Goal: Find contact information: Find contact information

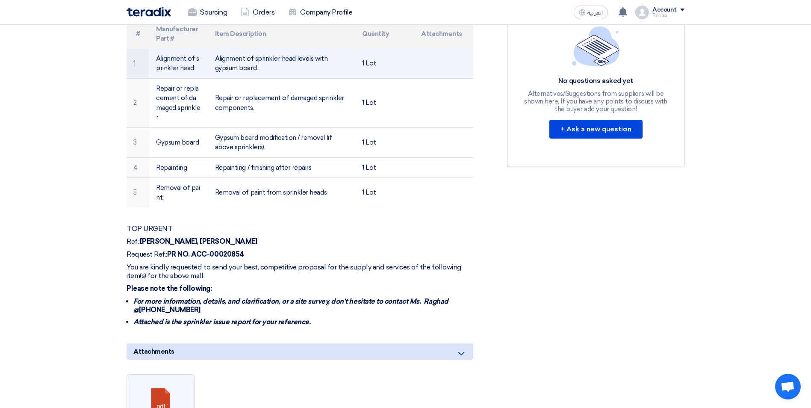
scroll to position [256, 0]
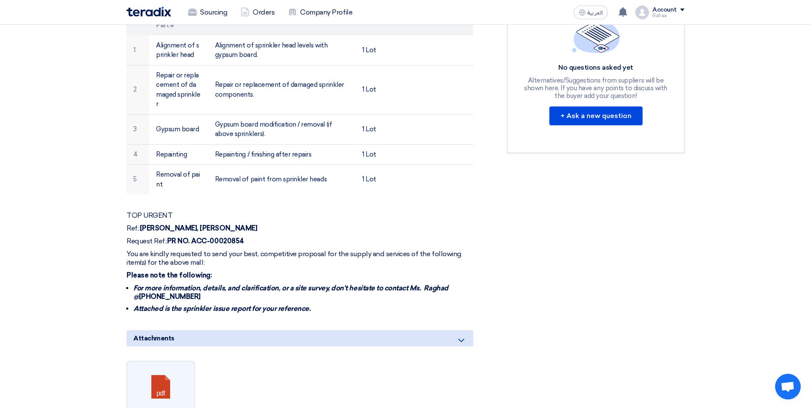
click at [432, 290] on li "For more information, details, and clarification, or a site survey, don't hesit…" at bounding box center [303, 292] width 340 height 17
drag, startPoint x: 424, startPoint y: 277, endPoint x: 470, endPoint y: 290, distance: 48.4
click at [470, 290] on li "For more information, details, and clarification, or a site survey, don't hesit…" at bounding box center [303, 292] width 340 height 17
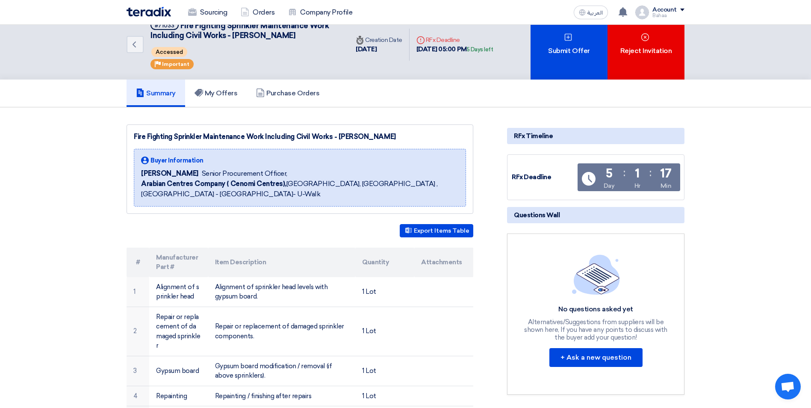
scroll to position [0, 0]
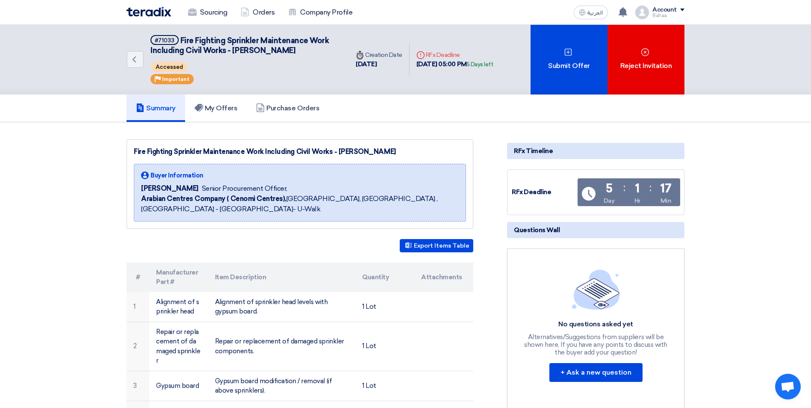
click at [159, 15] on img at bounding box center [148, 12] width 44 height 10
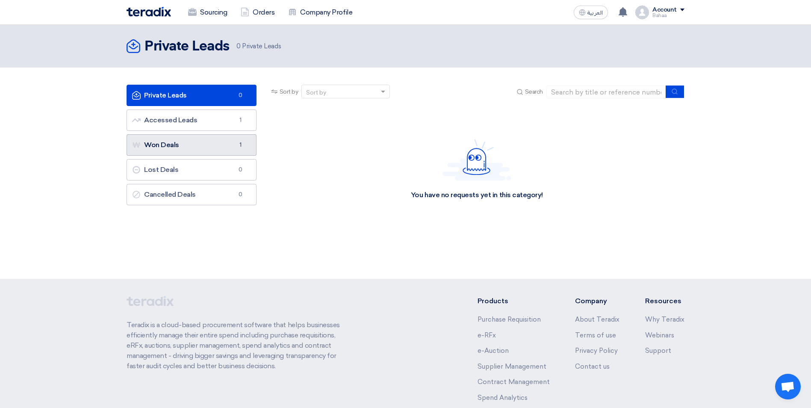
click at [205, 146] on link "Won Deals Won Deals 1" at bounding box center [191, 144] width 130 height 21
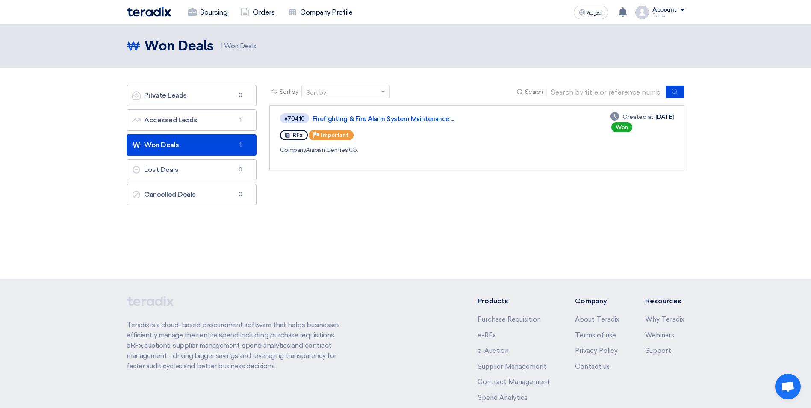
click at [200, 142] on link "Won Deals Won Deals 1" at bounding box center [191, 144] width 130 height 21
click at [247, 145] on link "Won Deals Won Deals 1" at bounding box center [191, 144] width 130 height 21
click at [163, 160] on link "Lost Deals Lost Deals 0" at bounding box center [191, 169] width 130 height 21
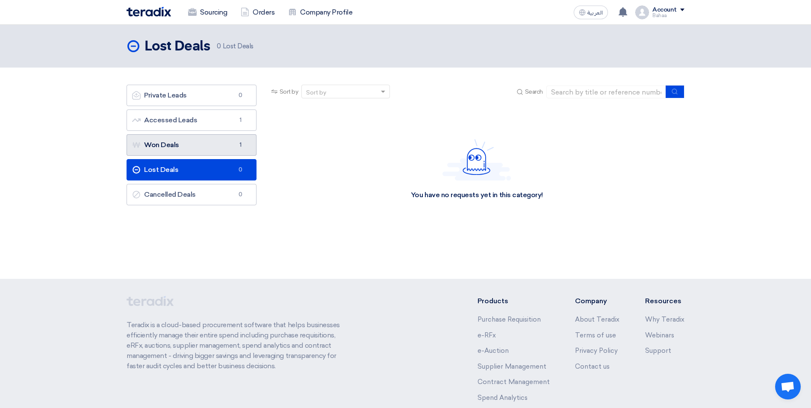
click at [163, 149] on link "Won Deals Won Deals 1" at bounding box center [191, 144] width 130 height 21
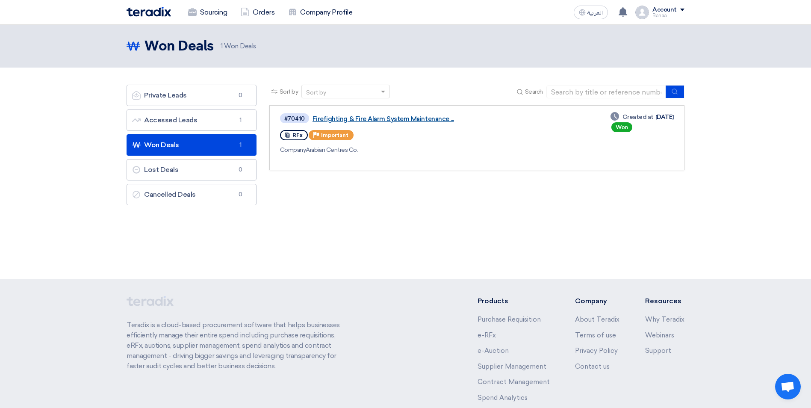
click at [328, 121] on link "Firefighting & Fire Alarm System Maintenance ..." at bounding box center [419, 119] width 214 height 8
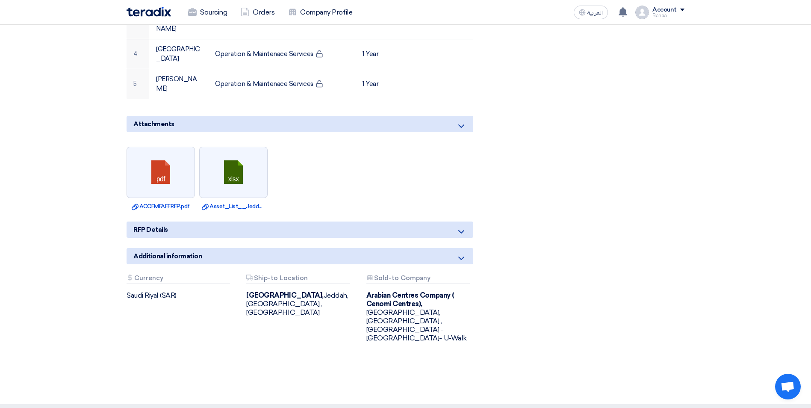
scroll to position [427, 0]
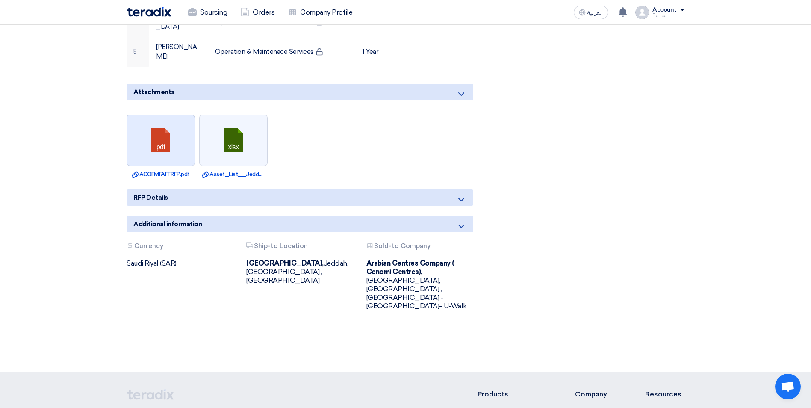
click at [142, 115] on link at bounding box center [161, 140] width 68 height 51
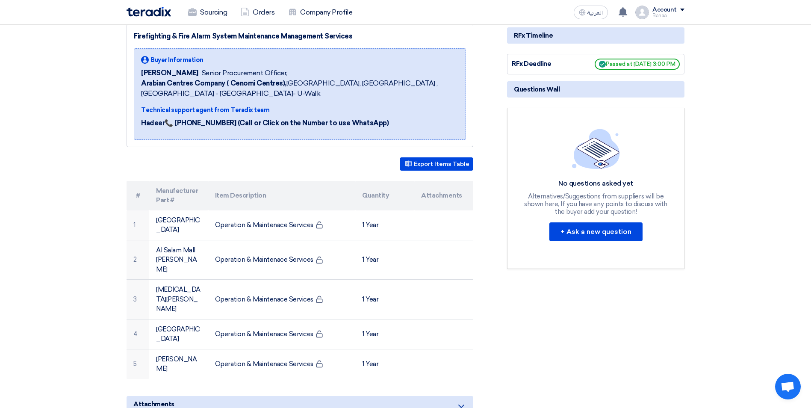
scroll to position [0, 0]
